Goal: Task Accomplishment & Management: Manage account settings

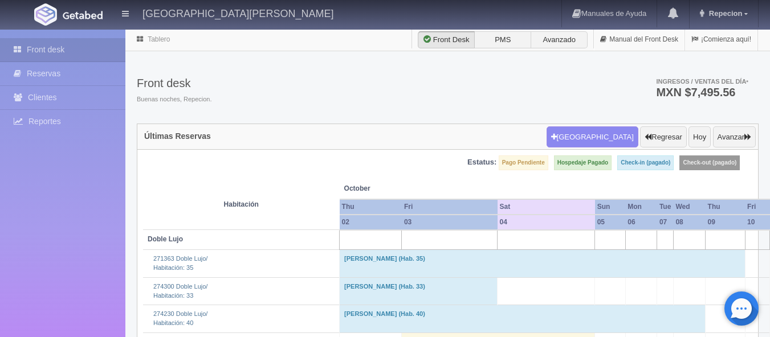
scroll to position [1824, 0]
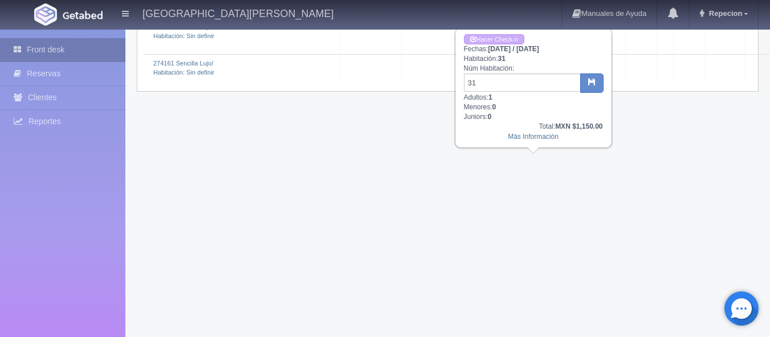
click at [80, 53] on link "Front desk" at bounding box center [62, 49] width 125 height 23
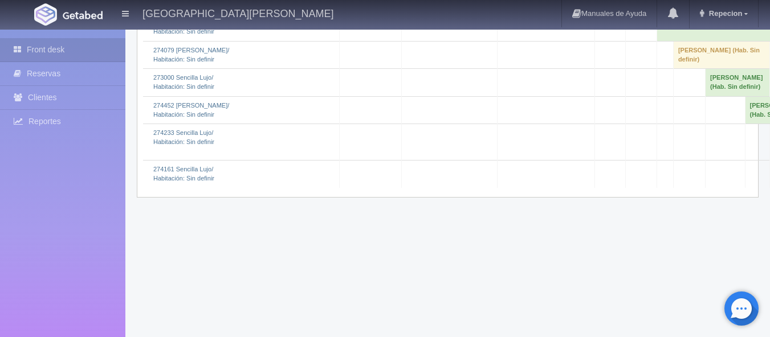
scroll to position [1737, 0]
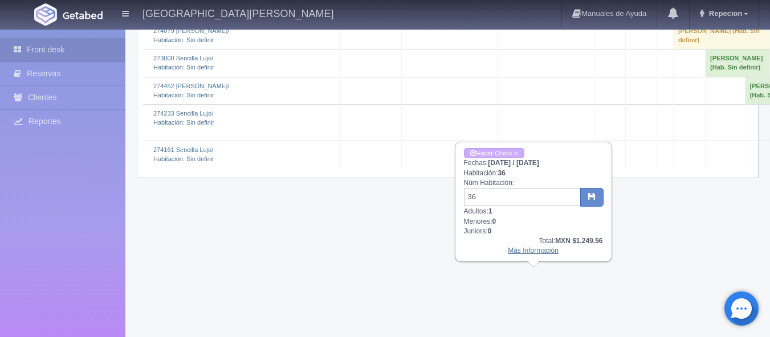
click at [534, 255] on link "Más Información" at bounding box center [533, 251] width 51 height 8
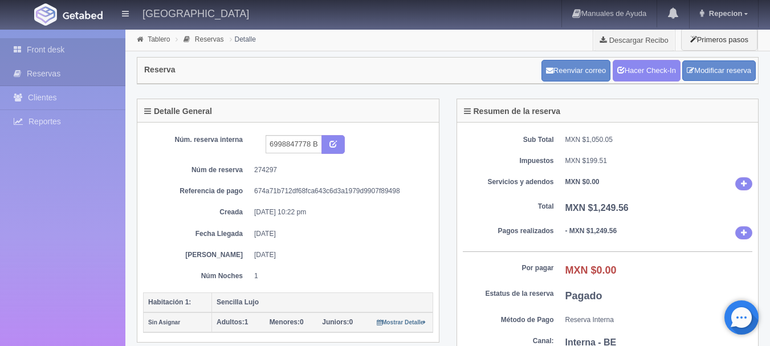
click at [34, 42] on link "Front desk" at bounding box center [62, 49] width 125 height 23
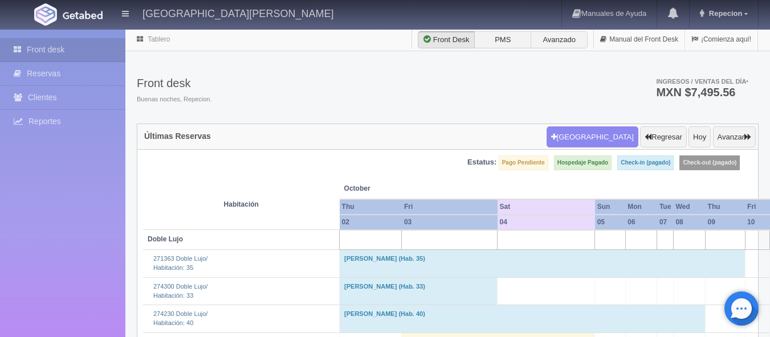
scroll to position [228, 0]
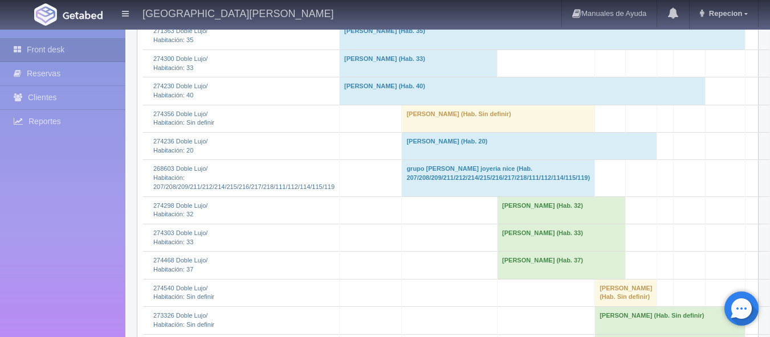
click at [527, 238] on td "[PERSON_NAME] (Hab. 33)" at bounding box center [562, 237] width 128 height 27
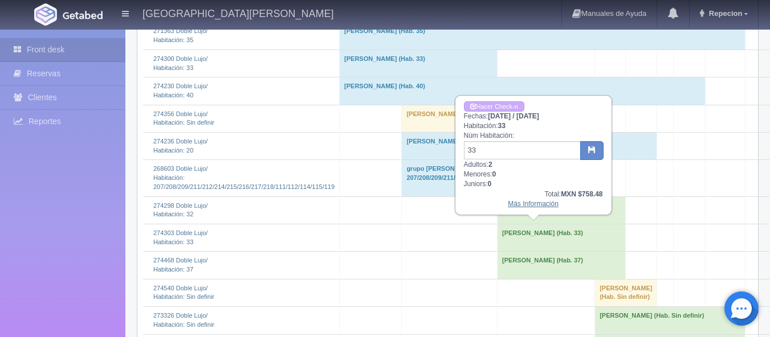
click at [532, 208] on link "Más Información" at bounding box center [533, 204] width 51 height 8
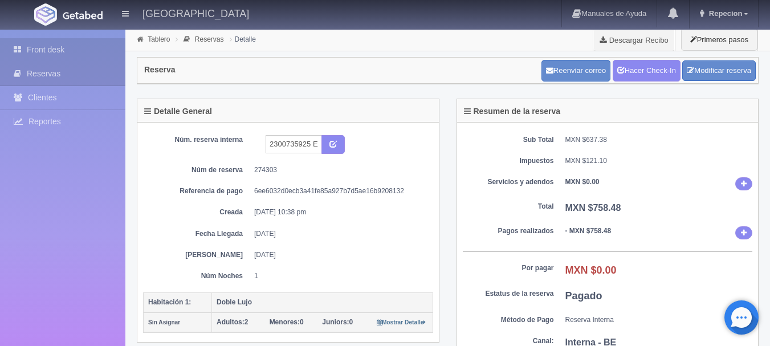
click at [62, 51] on link "Front desk" at bounding box center [62, 49] width 125 height 23
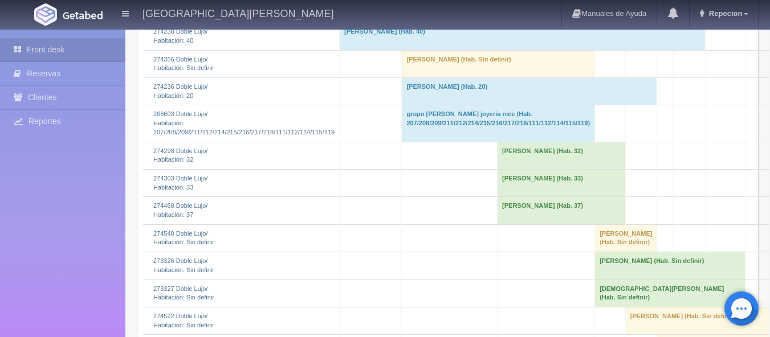
scroll to position [285, 0]
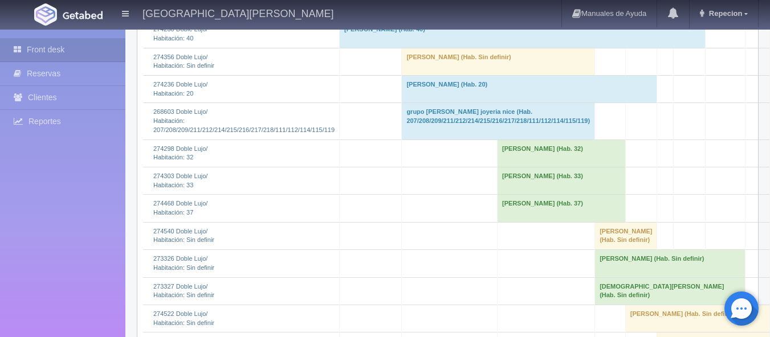
click at [523, 199] on td "[PERSON_NAME] (Hab. 37)" at bounding box center [562, 208] width 128 height 27
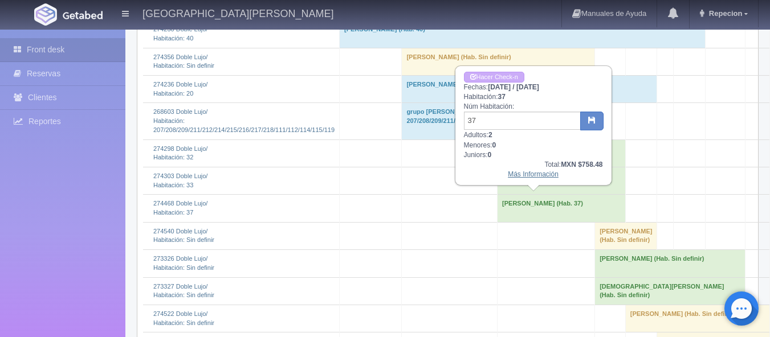
click at [536, 176] on link "Más Información" at bounding box center [533, 174] width 51 height 8
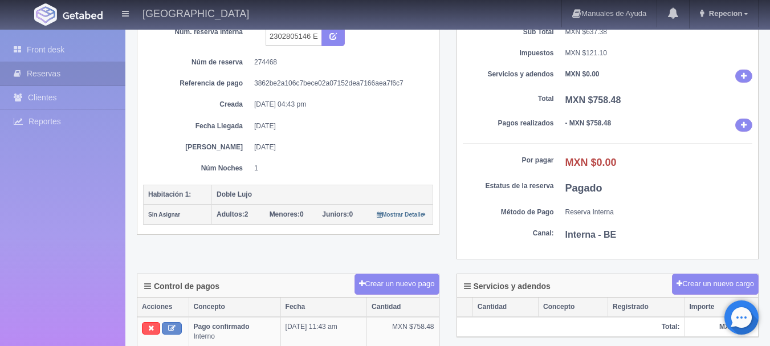
scroll to position [114, 0]
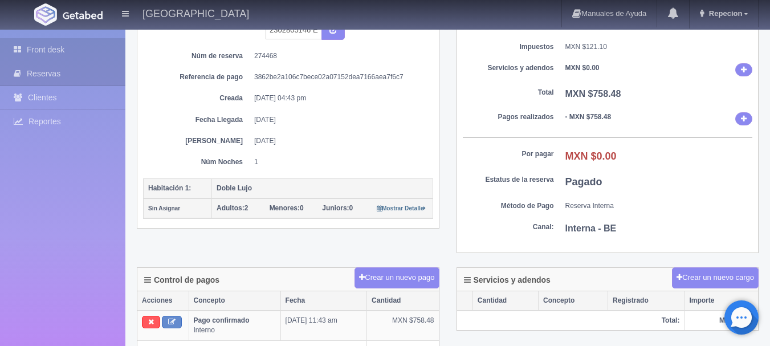
click at [91, 44] on link "Front desk" at bounding box center [62, 49] width 125 height 23
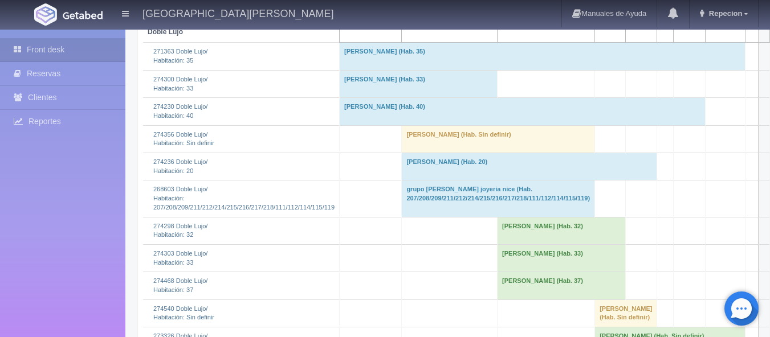
scroll to position [228, 0]
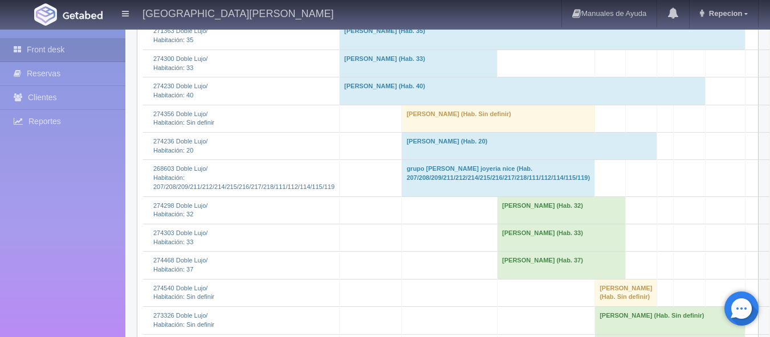
click at [509, 239] on td "Hector Meza (Hab. 33)" at bounding box center [562, 237] width 128 height 27
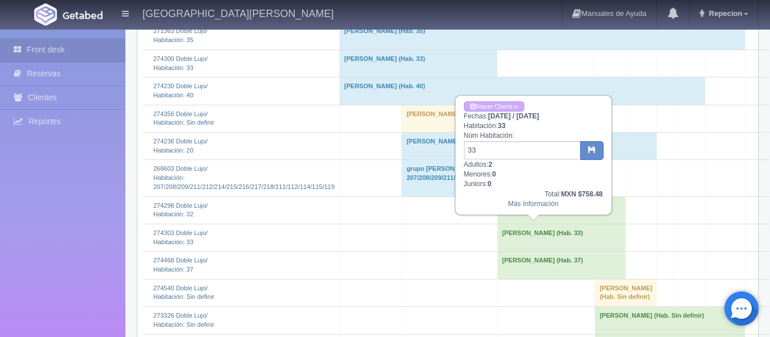
click at [546, 264] on td "Juan Carlos Rodriguez (Hab. 37)" at bounding box center [562, 265] width 128 height 27
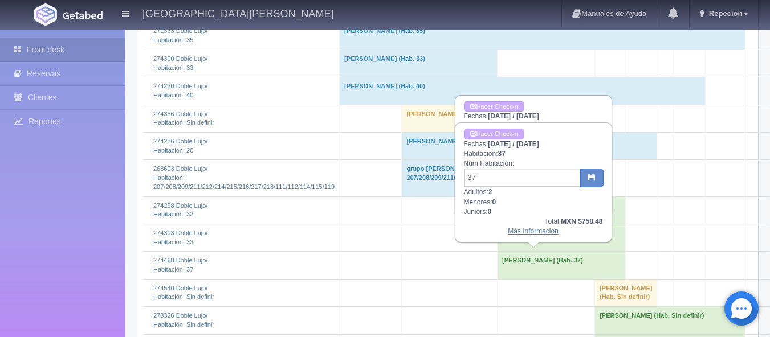
click at [540, 235] on link "Más Información" at bounding box center [533, 231] width 51 height 8
